Goal: Task Accomplishment & Management: Use online tool/utility

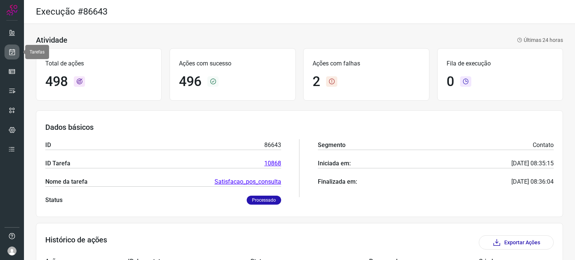
click at [16, 49] on link at bounding box center [11, 52] width 15 height 15
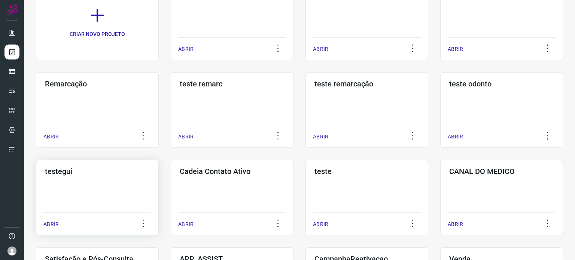
scroll to position [112, 0]
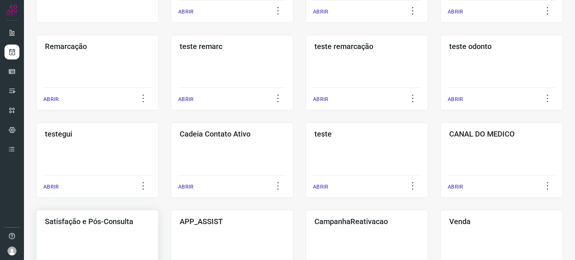
click at [114, 223] on h3 "Satisfação e Pós-Consulta" at bounding box center [97, 221] width 105 height 9
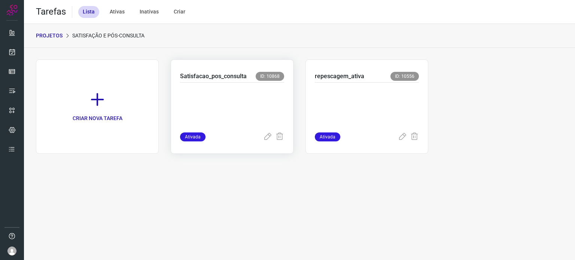
click at [260, 105] on p at bounding box center [232, 105] width 104 height 37
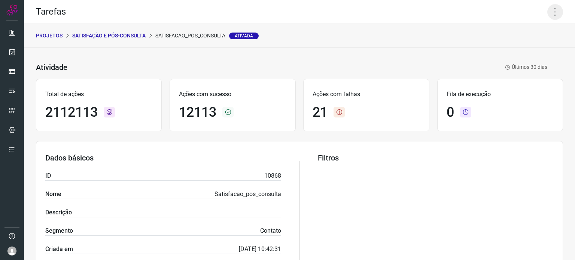
click at [553, 12] on icon at bounding box center [556, 12] width 16 height 16
click at [511, 48] on li "Executar" at bounding box center [523, 49] width 68 height 12
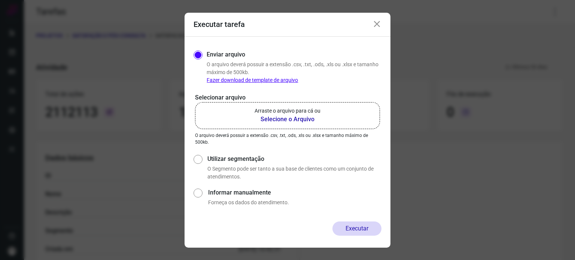
click at [303, 107] on p "Arraste o arquivo para cá ou" at bounding box center [288, 111] width 66 height 8
click at [0, 0] on input "Arraste o arquivo para cá ou Selecione o Arquivo" at bounding box center [0, 0] width 0 height 0
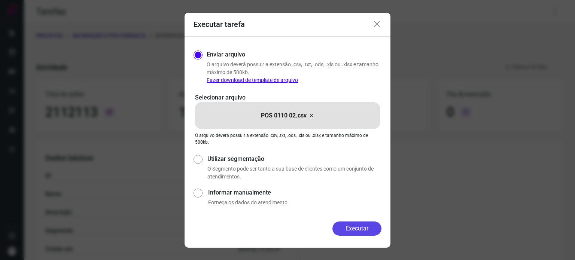
click at [357, 229] on button "Executar" at bounding box center [357, 229] width 49 height 14
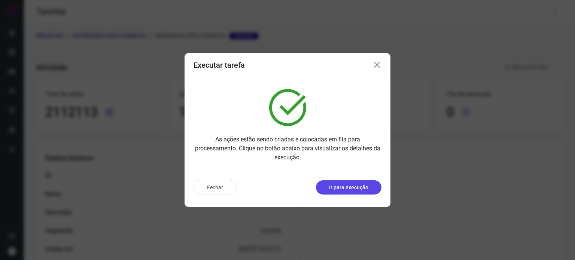
click at [346, 190] on p "Ir para execução" at bounding box center [348, 188] width 39 height 8
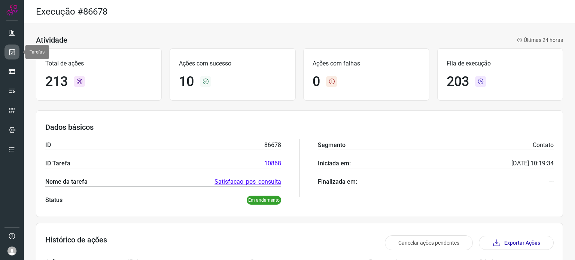
click at [9, 48] on icon at bounding box center [12, 51] width 8 height 7
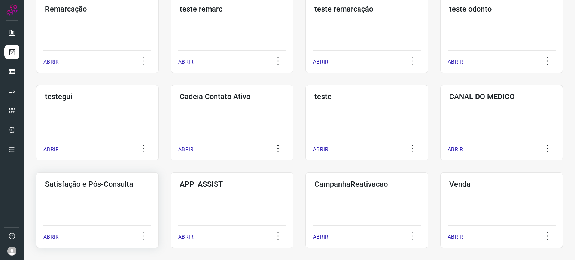
click at [91, 205] on div "Satisfação e Pós-Consulta ABRIR" at bounding box center [97, 211] width 123 height 76
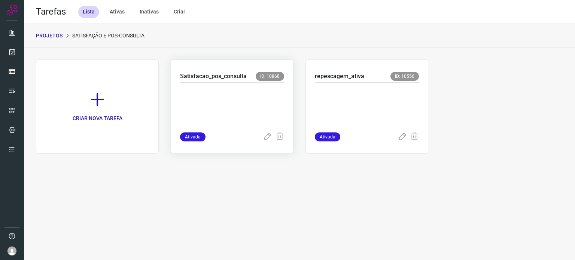
click at [238, 112] on p at bounding box center [232, 105] width 104 height 37
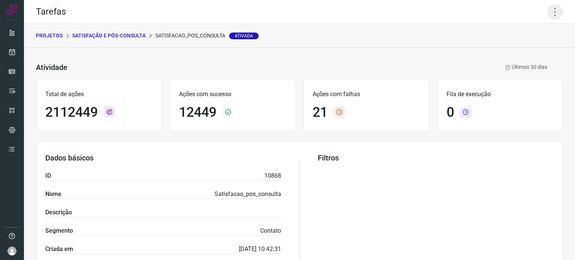
click at [549, 12] on icon at bounding box center [556, 12] width 16 height 16
click at [519, 48] on li "Executar" at bounding box center [523, 49] width 68 height 12
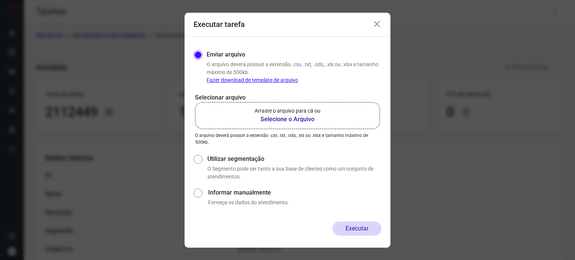
click at [295, 112] on p "Arraste o arquivo para cá ou" at bounding box center [288, 111] width 66 height 8
click at [0, 0] on input "Arraste o arquivo para cá ou Selecione o Arquivo" at bounding box center [0, 0] width 0 height 0
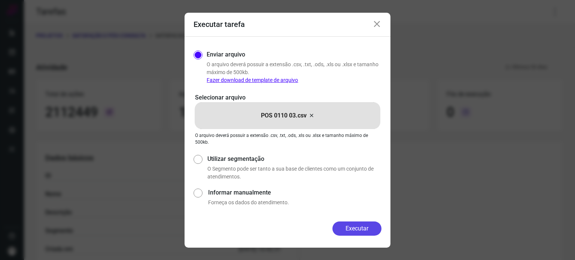
click at [351, 225] on button "Executar" at bounding box center [357, 229] width 49 height 14
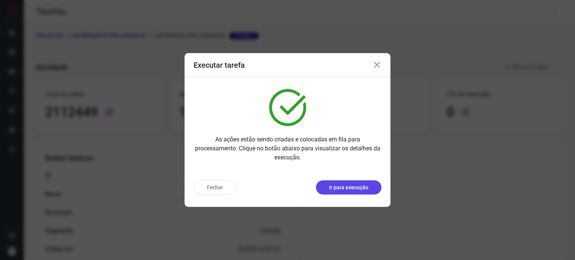
click at [354, 193] on button "Ir para execução" at bounding box center [349, 188] width 66 height 14
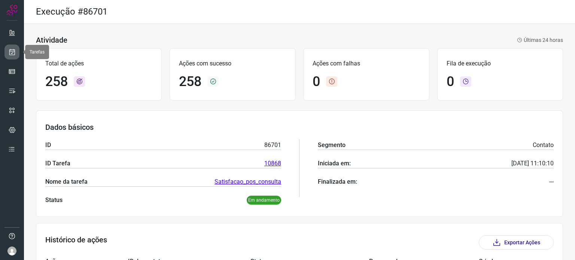
click at [10, 53] on icon at bounding box center [12, 51] width 8 height 7
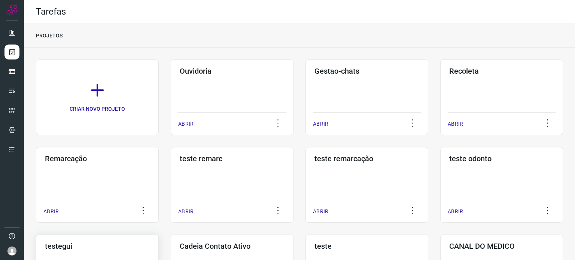
scroll to position [187, 0]
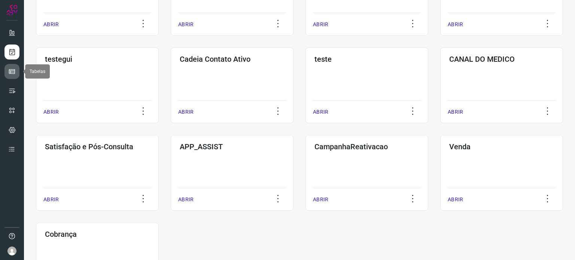
click at [13, 70] on icon at bounding box center [11, 71] width 7 height 7
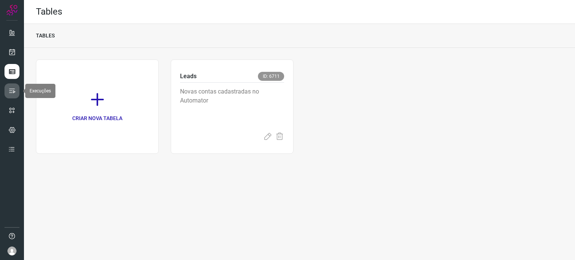
click at [14, 90] on icon at bounding box center [11, 90] width 7 height 7
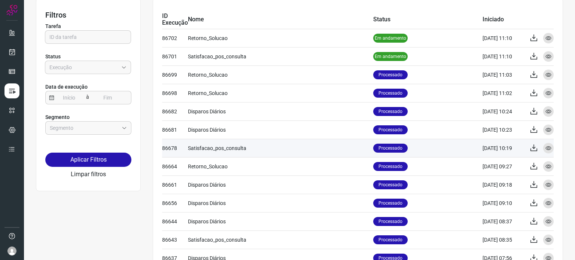
scroll to position [75, 0]
